Goal: Information Seeking & Learning: Learn about a topic

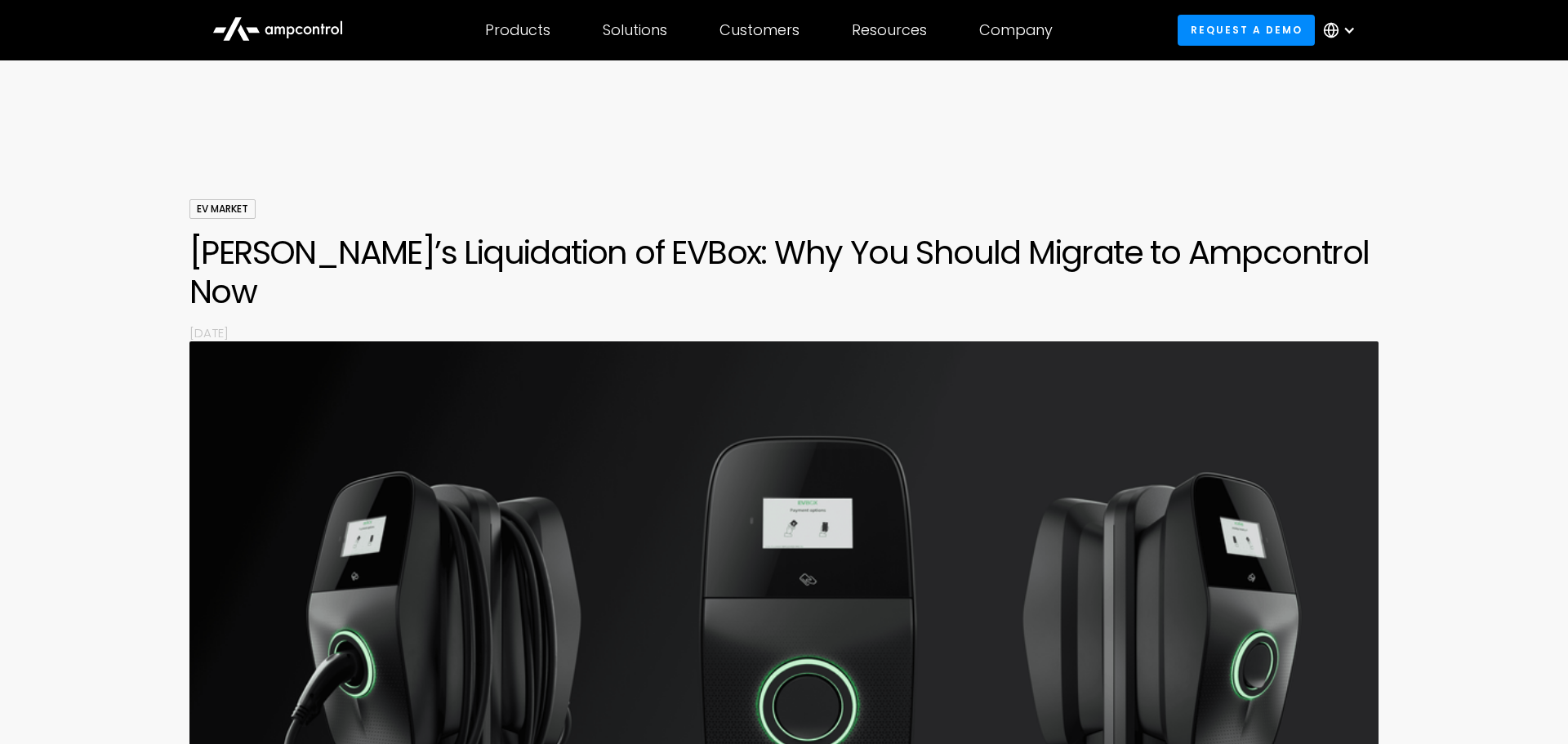
click at [216, 255] on h1 "[PERSON_NAME]’s Liquidation of EVBox: Why You Should Migrate to Ampcontrol Now" at bounding box center [784, 272] width 1189 height 78
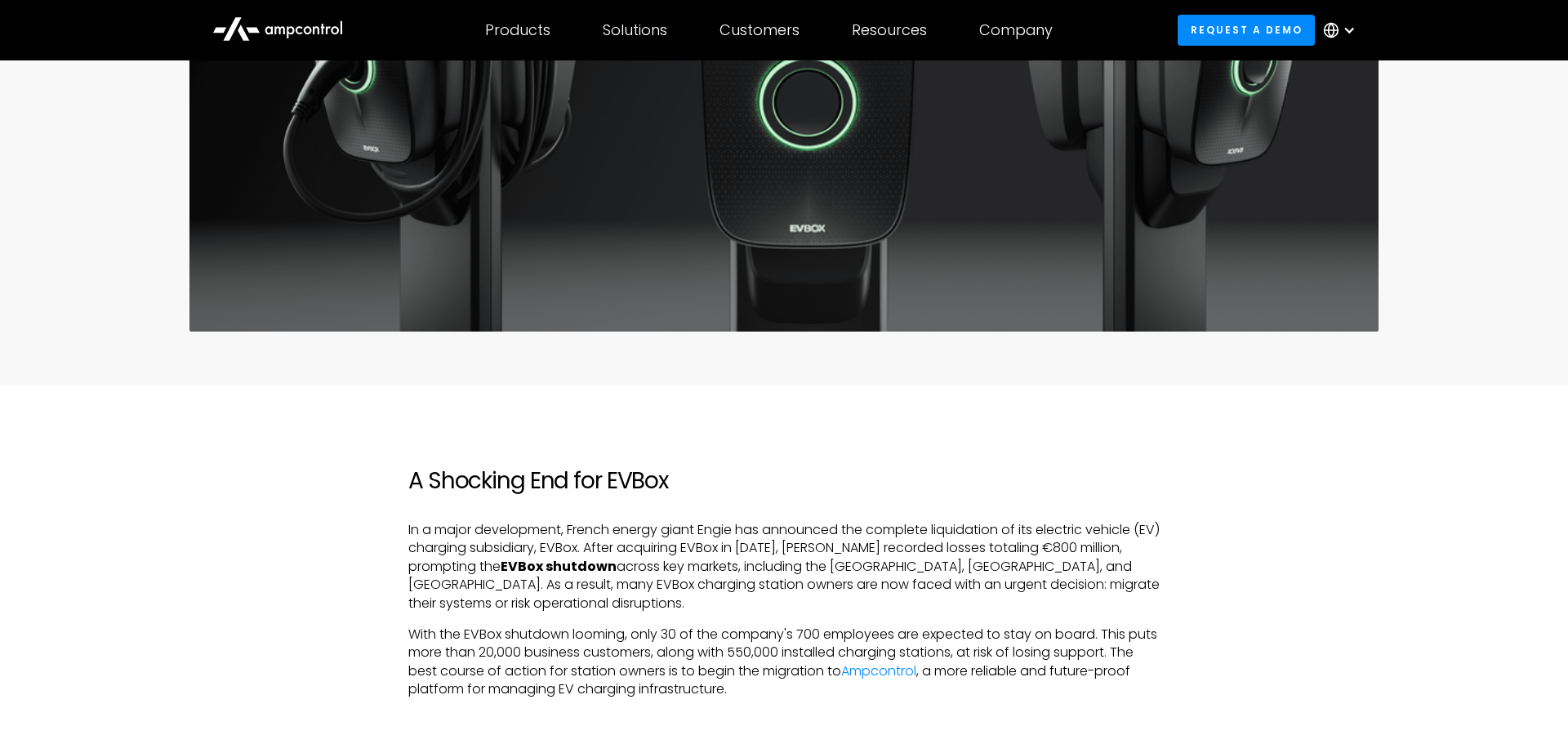
scroll to position [539, 0]
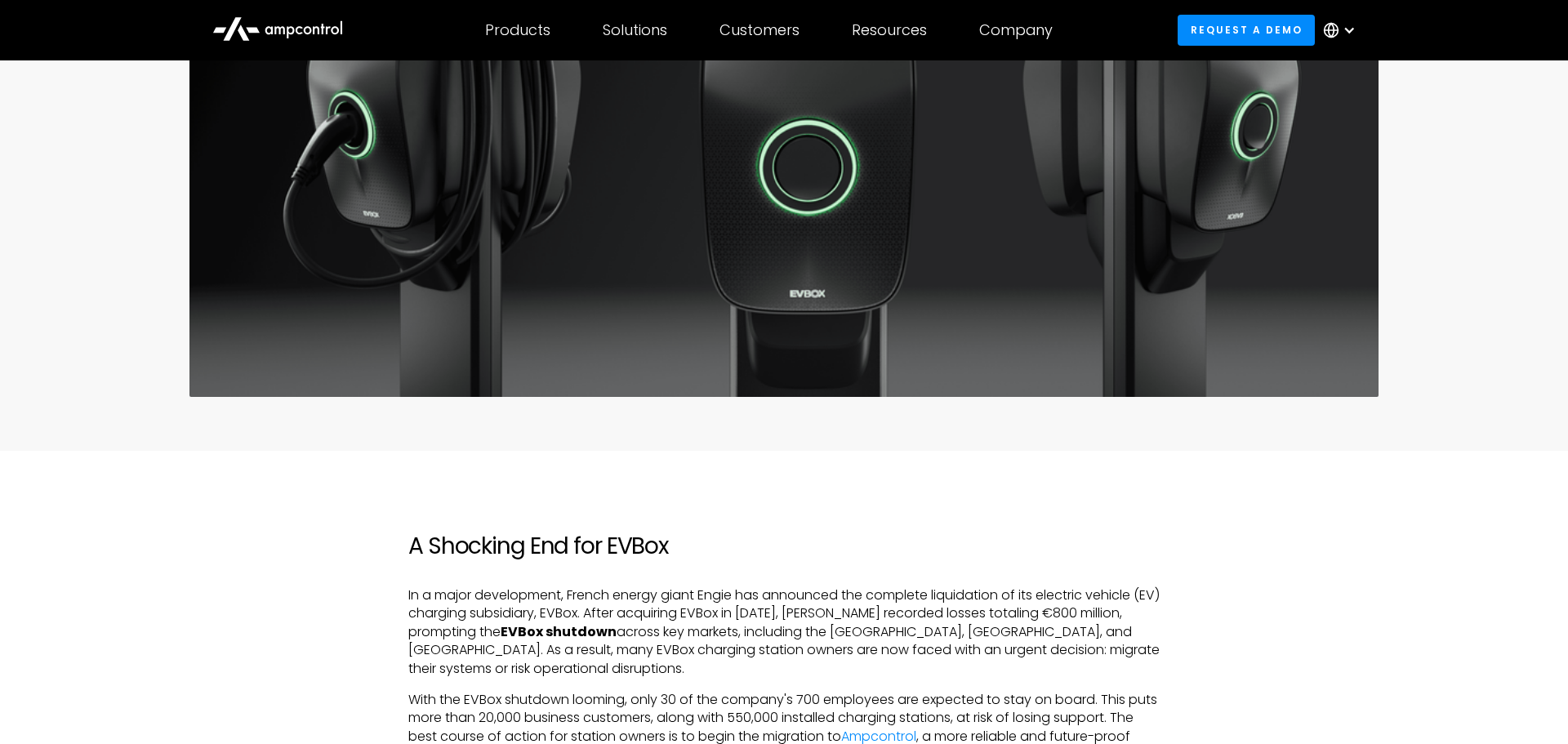
click at [413, 533] on h2 "A Shocking End for EVBox" at bounding box center [784, 546] width 752 height 28
click at [410, 533] on h2 "A Shocking End for EVBox" at bounding box center [784, 546] width 752 height 28
click at [408, 587] on p "In a major development, French energy giant Engie has announced the complete li…" at bounding box center [784, 632] width 752 height 92
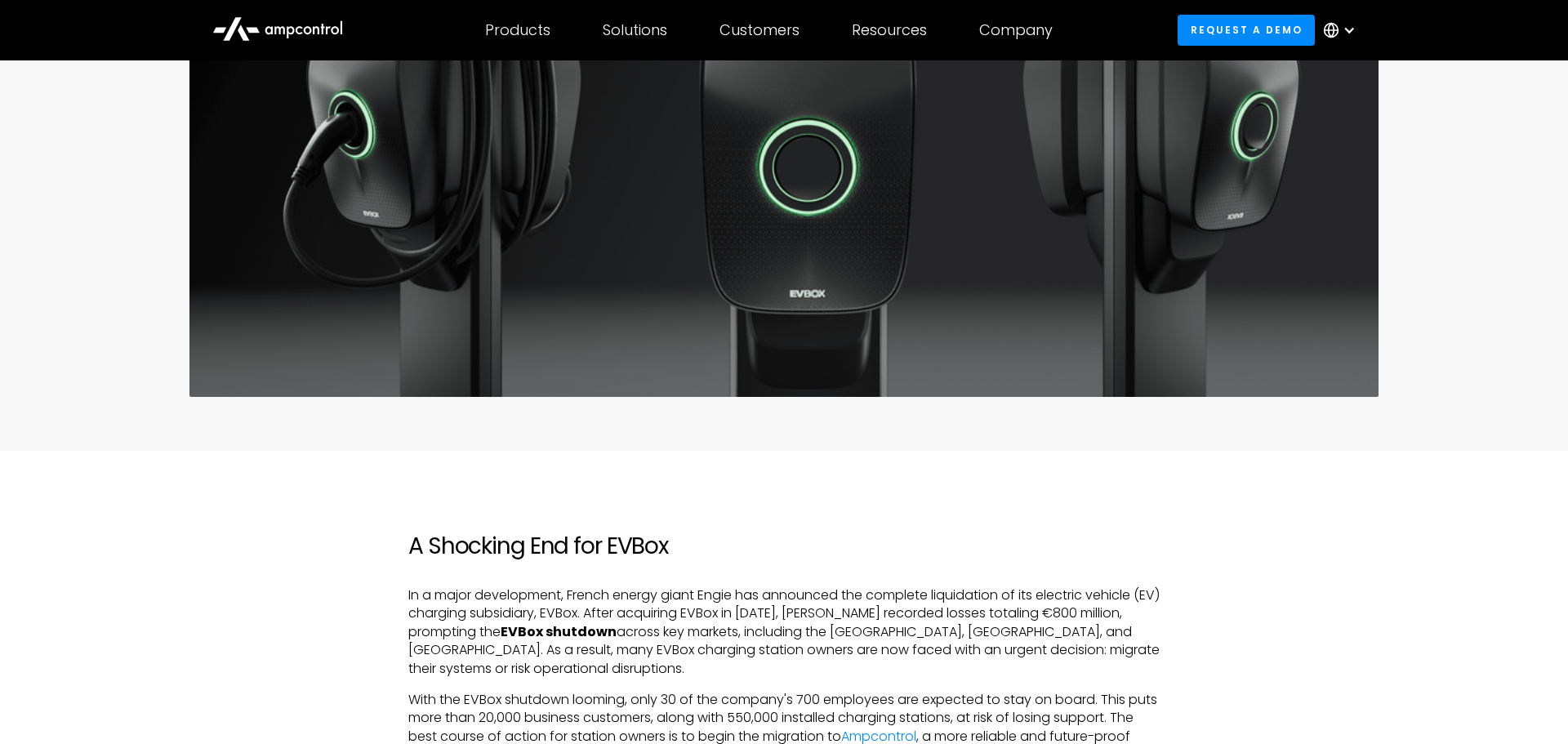
click at [459, 587] on p "In a major development, French energy giant Engie has announced the complete li…" at bounding box center [784, 632] width 752 height 92
click at [409, 587] on p "In a major development, French energy giant Engie has announced the complete li…" at bounding box center [784, 632] width 752 height 92
drag, startPoint x: 407, startPoint y: 557, endPoint x: 496, endPoint y: 555, distance: 89.0
click at [496, 587] on p "In a major development, French energy giant Engie has announced the complete li…" at bounding box center [784, 632] width 752 height 92
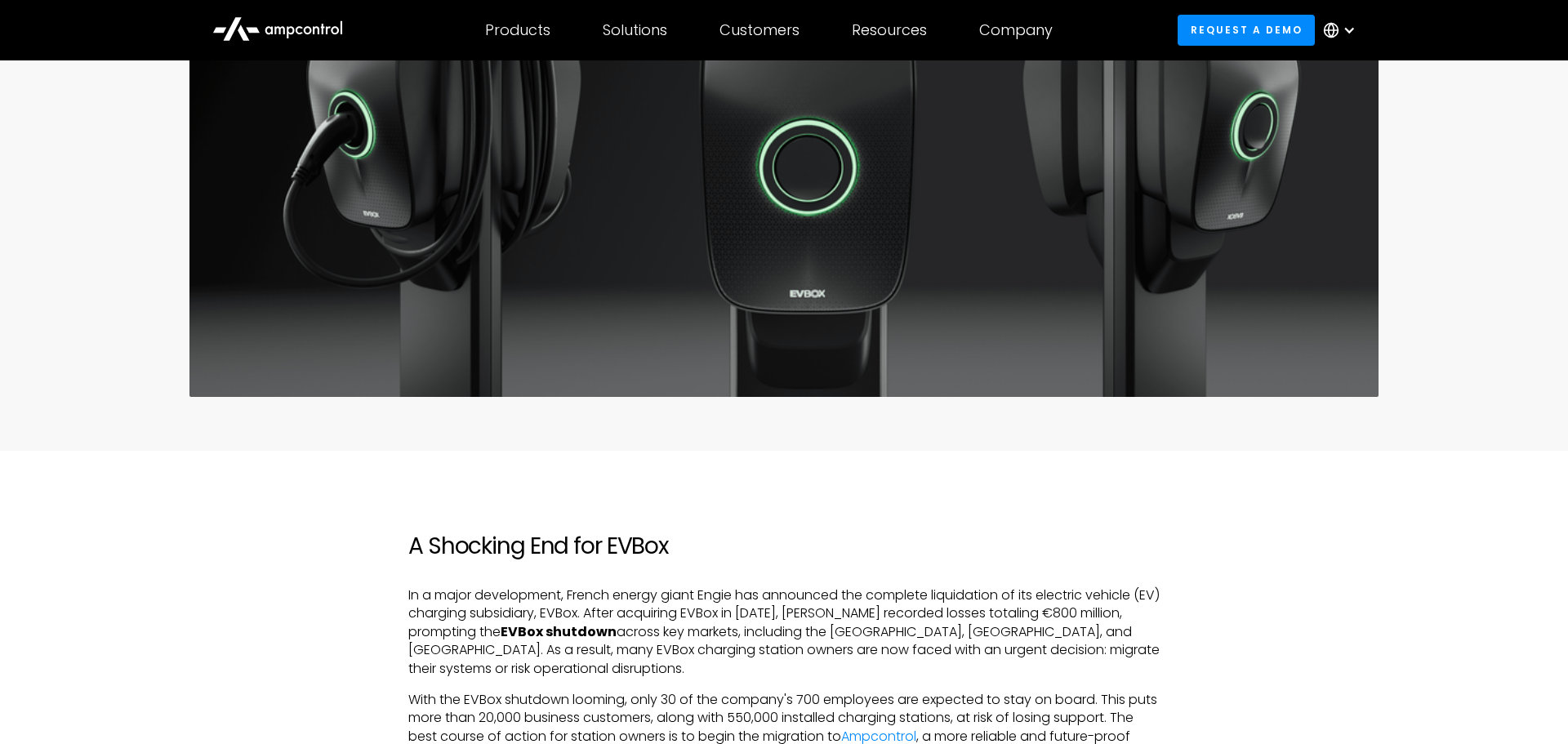
click at [554, 587] on p "In a major development, French energy giant Engie has announced the complete li…" at bounding box center [784, 632] width 752 height 92
click at [575, 587] on p "In a major development, French energy giant Engie has announced the complete li…" at bounding box center [784, 632] width 752 height 92
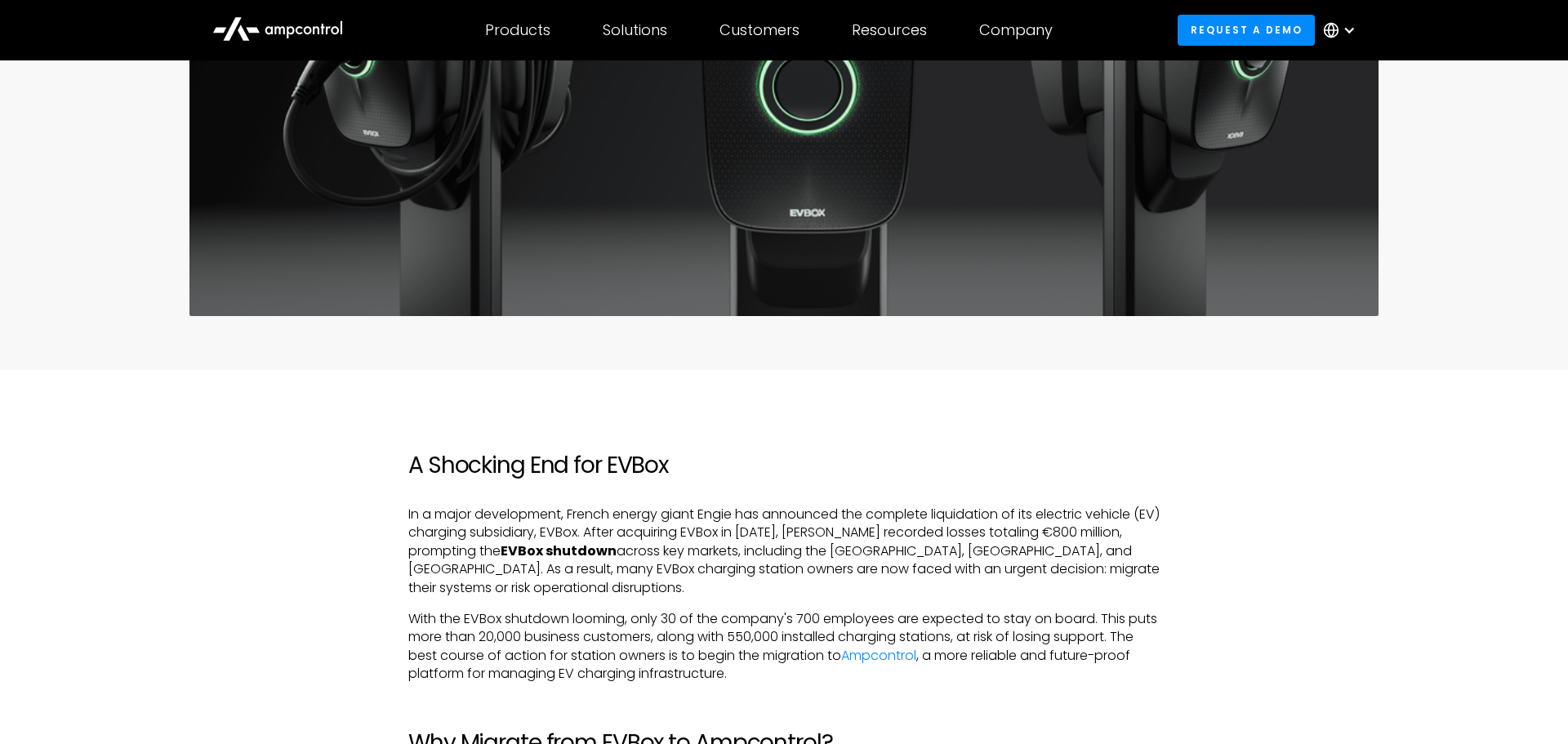
scroll to position [769, 0]
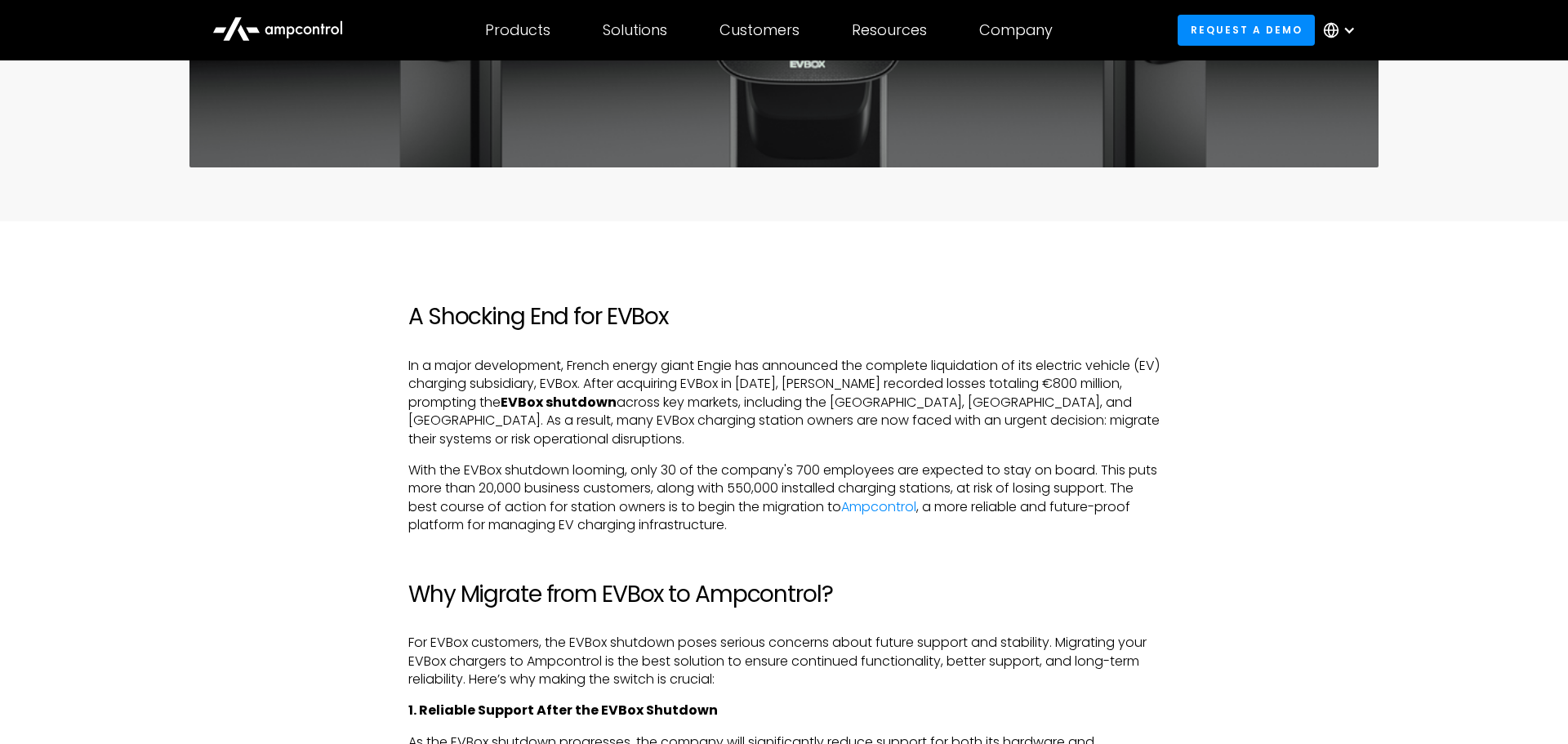
click at [459, 581] on h2 "Why Migrate from EVBox to Ampcontrol?" at bounding box center [784, 595] width 752 height 28
click at [468, 581] on h2 "Why Migrate from EVBox to Ampcontrol?" at bounding box center [784, 595] width 752 height 28
click at [414, 581] on h2 "Why Migrate from EVBox to Ampcontrol?" at bounding box center [784, 595] width 752 height 28
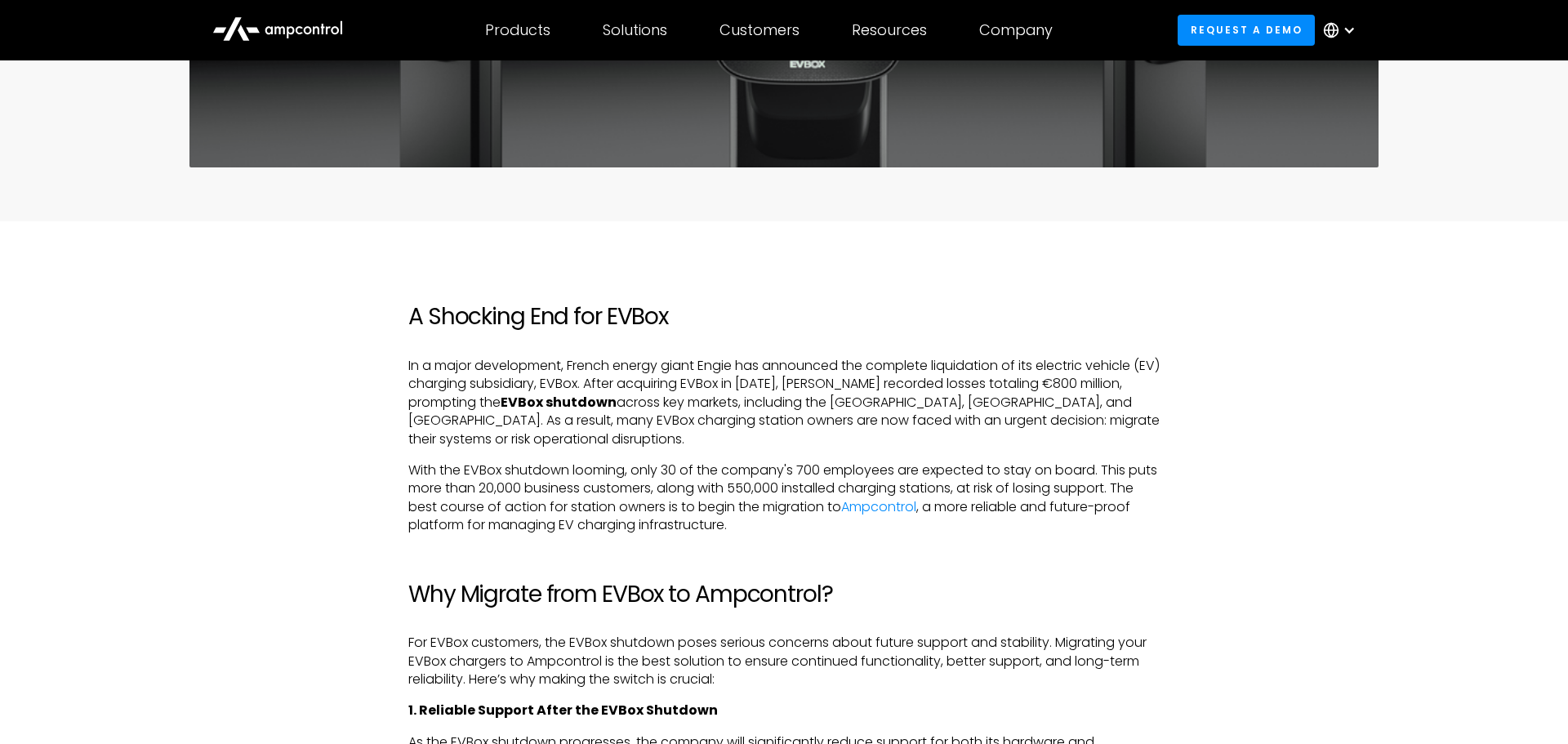
click at [414, 581] on h2 "Why Migrate from EVBox to Ampcontrol?" at bounding box center [784, 595] width 752 height 28
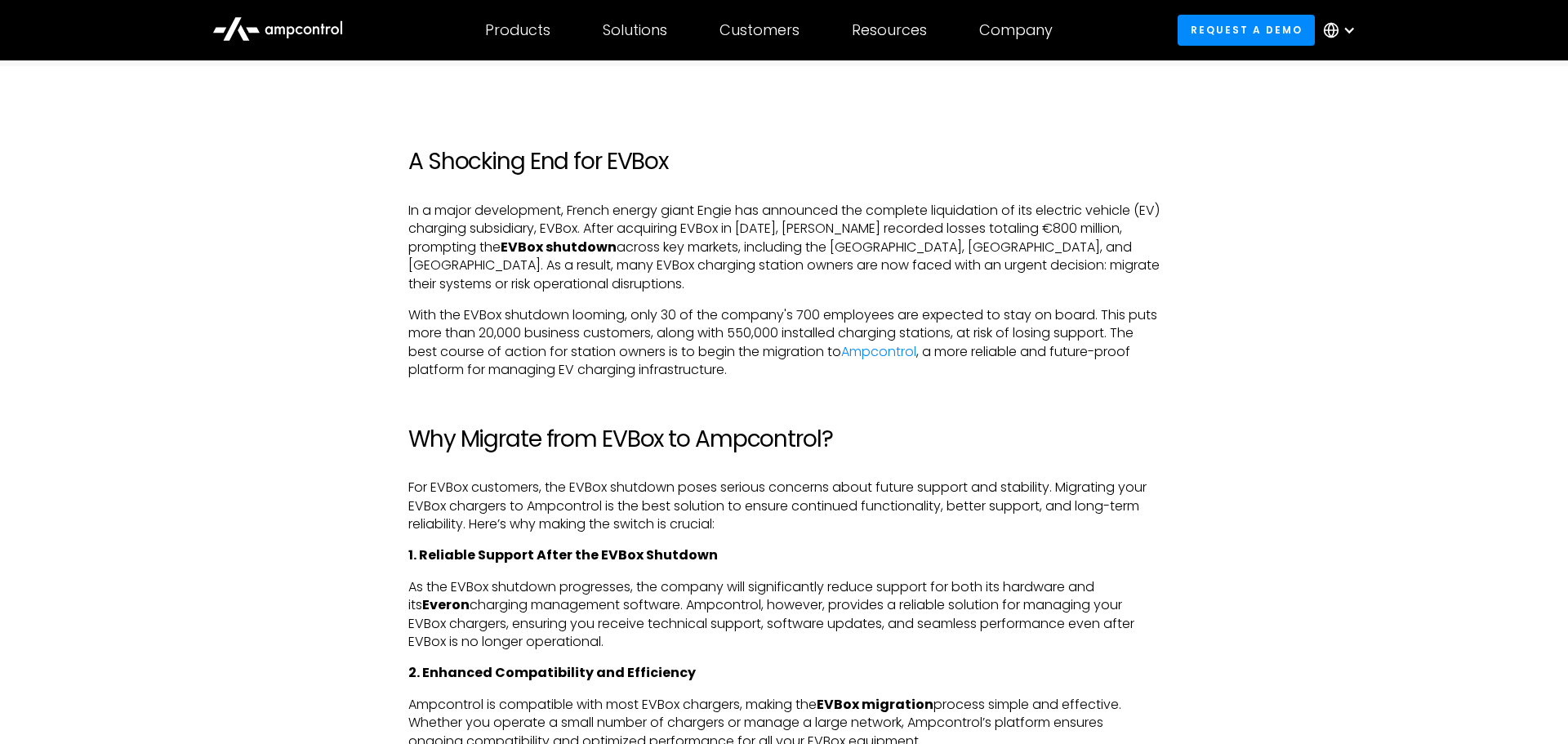
scroll to position [928, 0]
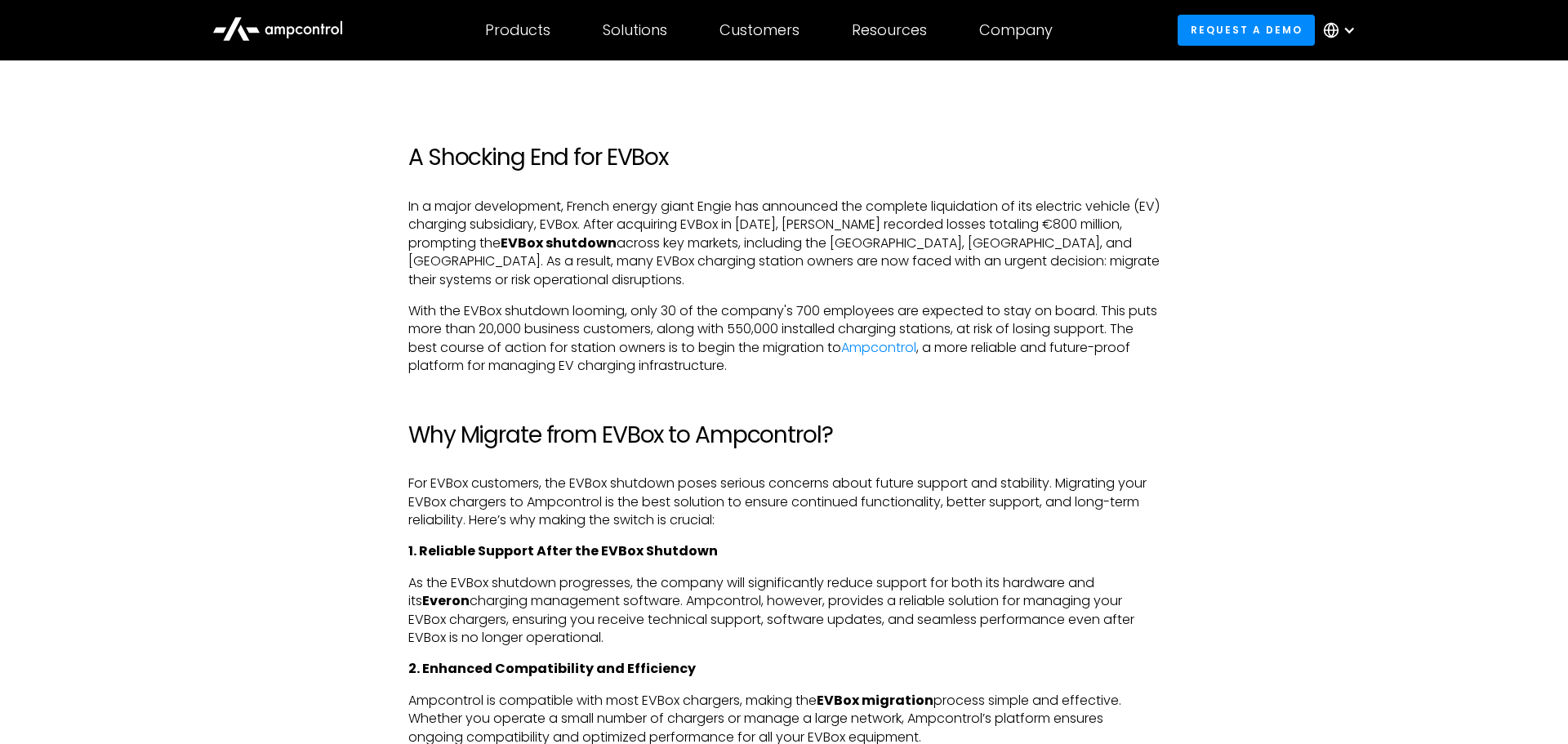
click at [412, 328] on p "With the EVBox shutdown looming, only 30 of the company's 700 employees are exp…" at bounding box center [784, 339] width 752 height 74
drag, startPoint x: 411, startPoint y: 330, endPoint x: 670, endPoint y: 328, distance: 259.0
click at [670, 330] on p "With the EVBox shutdown looming, only 30 of the company's 700 employees are exp…" at bounding box center [784, 339] width 752 height 74
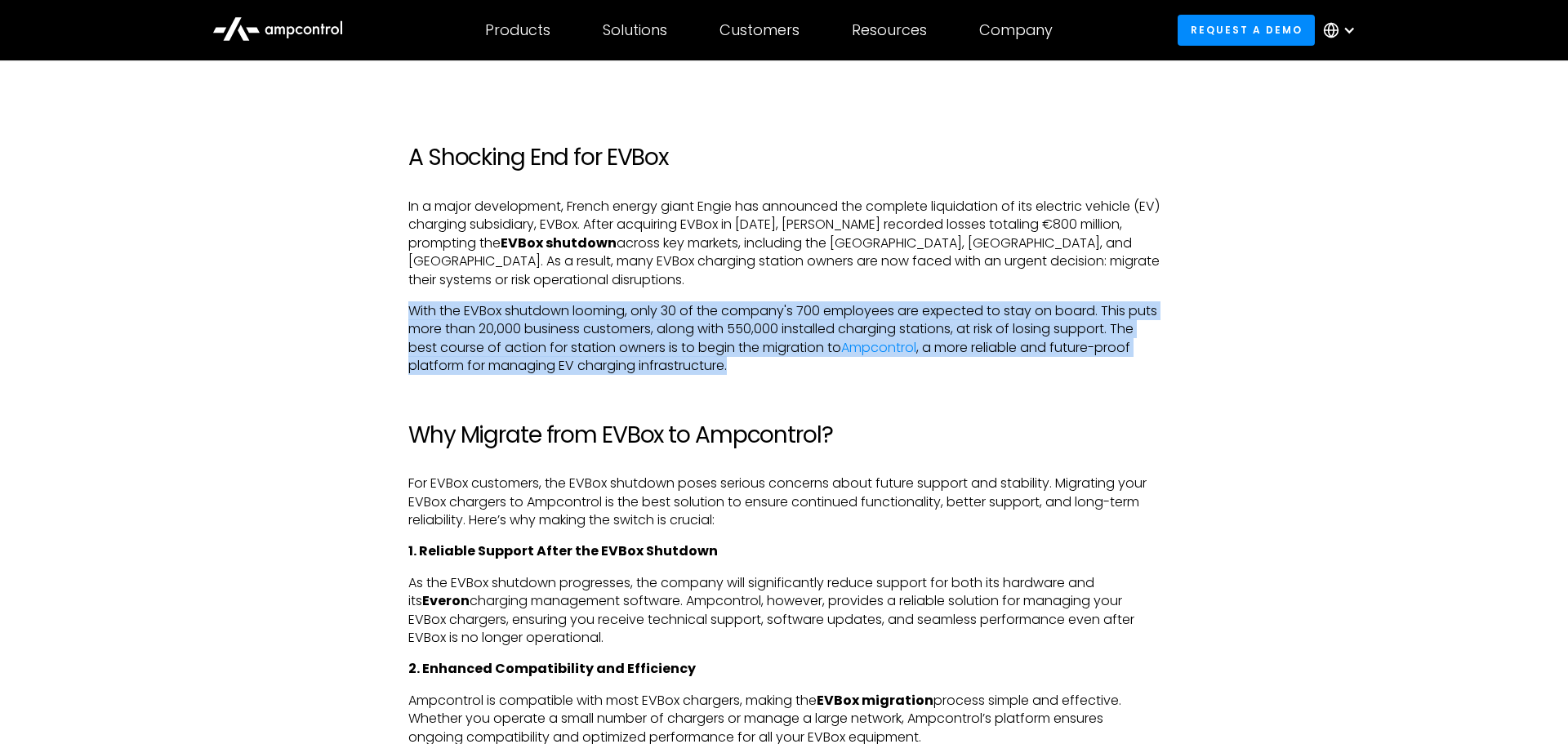
drag, startPoint x: 742, startPoint y: 327, endPoint x: 401, endPoint y: 267, distance: 346.2
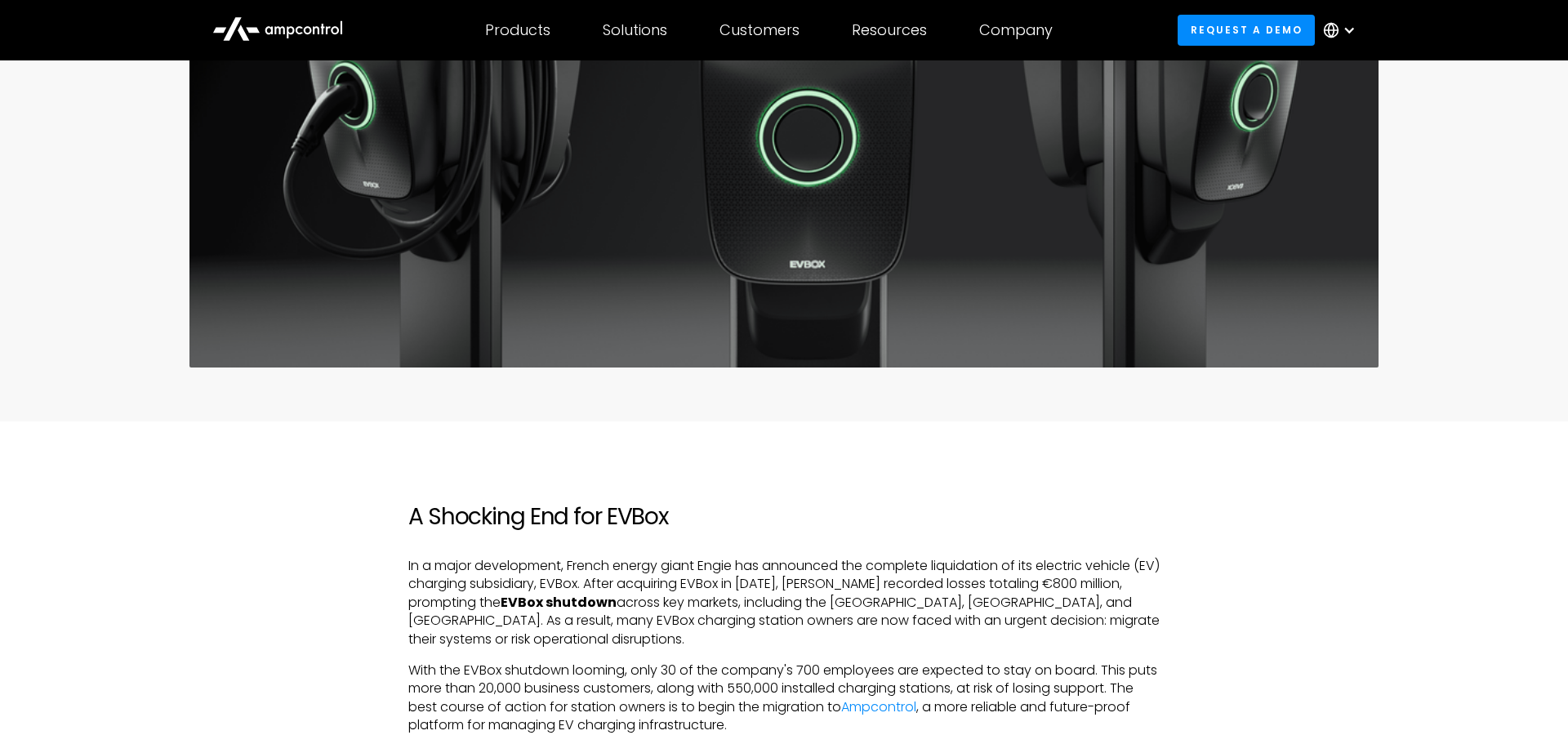
scroll to position [0, 0]
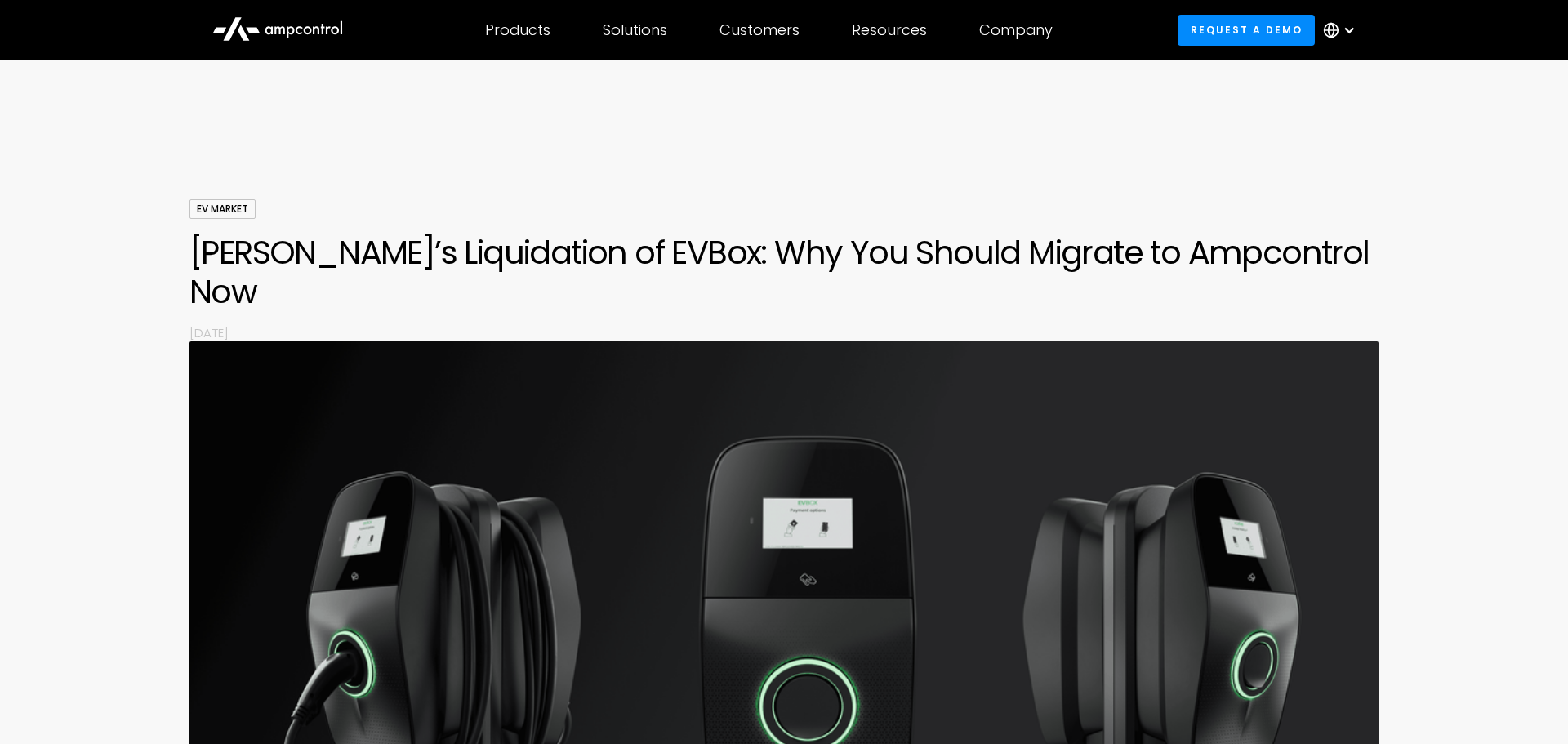
click at [479, 258] on h1 "[PERSON_NAME]’s Liquidation of EVBox: Why You Should Migrate to Ampcontrol Now" at bounding box center [784, 272] width 1189 height 78
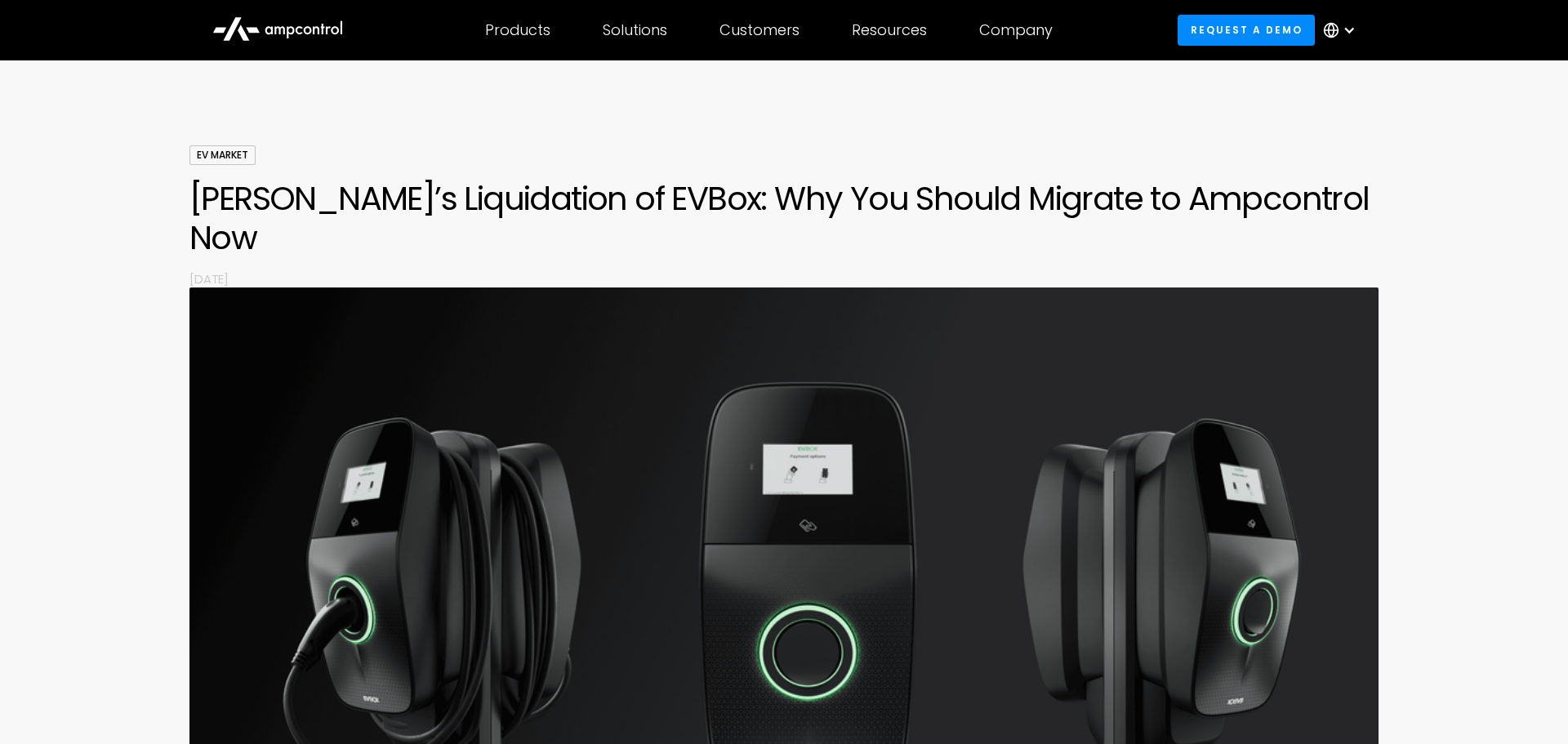
scroll to position [58, 0]
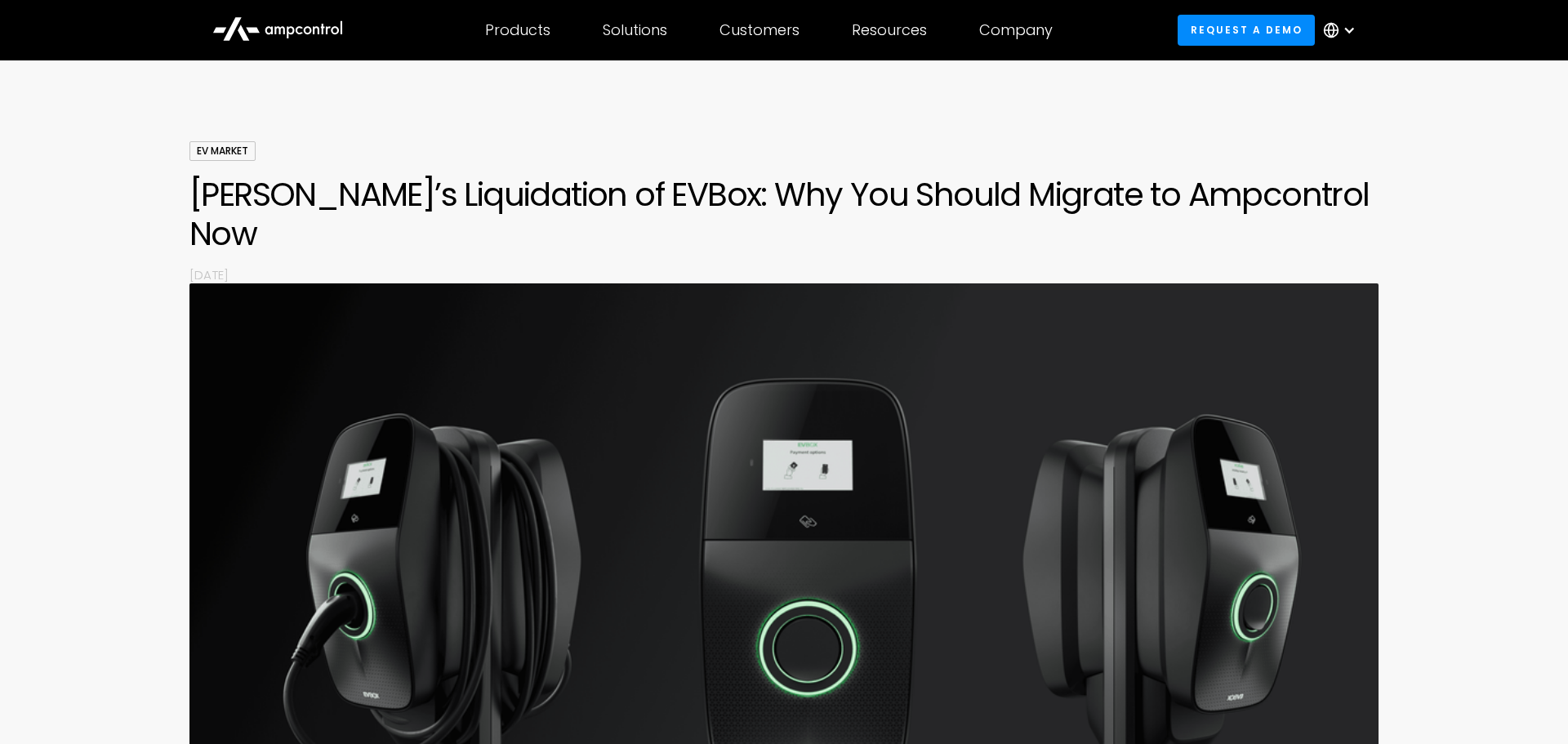
click at [544, 192] on h1 "[PERSON_NAME]’s Liquidation of EVBox: Why You Should Migrate to Ampcontrol Now" at bounding box center [784, 213] width 1189 height 78
copy h1 "EVBox"
